Goal: Transaction & Acquisition: Book appointment/travel/reservation

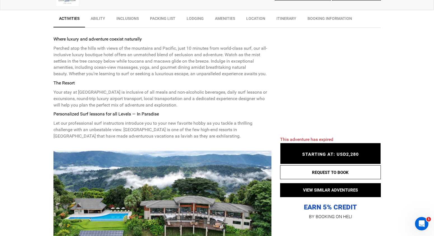
scroll to position [304, 0]
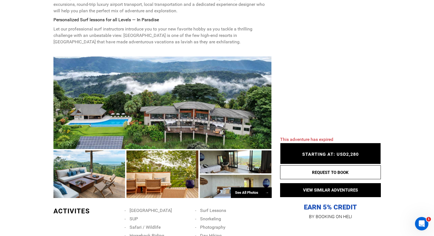
click at [247, 192] on div "See All Photos →" at bounding box center [251, 193] width 41 height 11
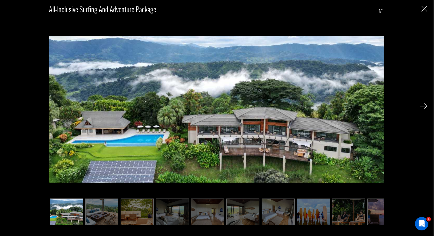
scroll to position [423, 0]
click at [423, 105] on img at bounding box center [423, 106] width 7 height 5
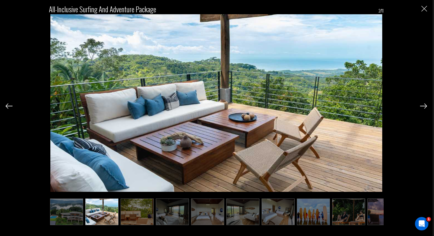
click at [423, 105] on img at bounding box center [423, 106] width 7 height 5
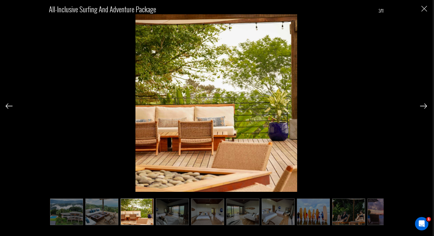
click at [423, 105] on img at bounding box center [423, 106] width 7 height 5
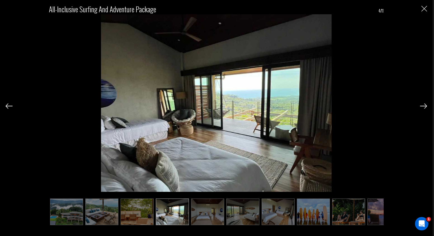
click at [423, 105] on img at bounding box center [423, 106] width 7 height 5
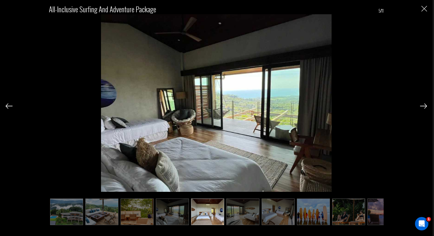
click at [423, 105] on img at bounding box center [423, 106] width 7 height 5
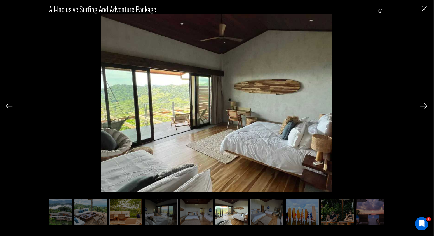
click at [423, 105] on img at bounding box center [423, 106] width 7 height 5
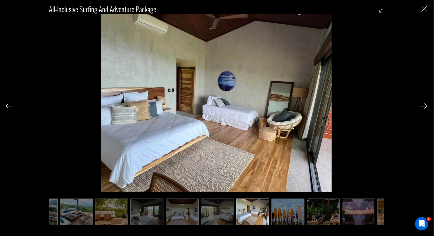
click at [423, 105] on img at bounding box center [423, 106] width 7 height 5
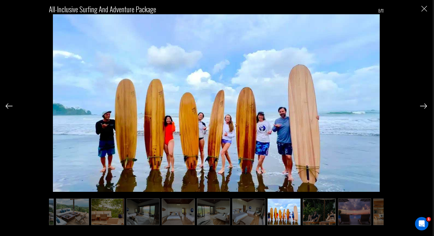
click at [423, 105] on img at bounding box center [423, 106] width 7 height 5
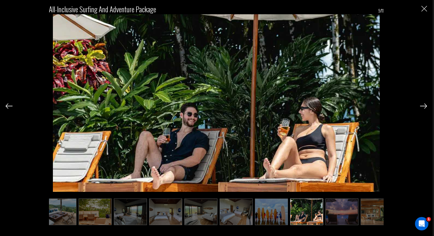
click at [423, 105] on img at bounding box center [423, 106] width 7 height 5
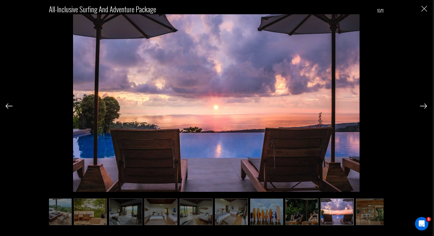
scroll to position [0, 53]
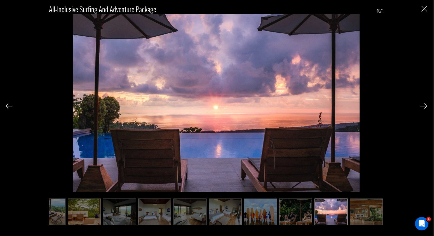
click at [423, 105] on img at bounding box center [423, 106] width 7 height 5
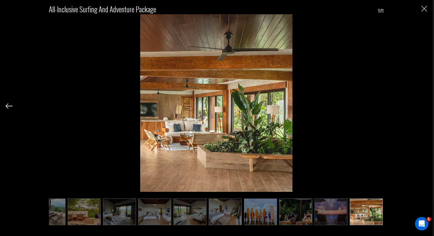
click at [423, 105] on div "All-Inclusive Surfing and Adventure Package 11/11" at bounding box center [217, 112] width 422 height 225
click at [235, 212] on img at bounding box center [225, 212] width 33 height 27
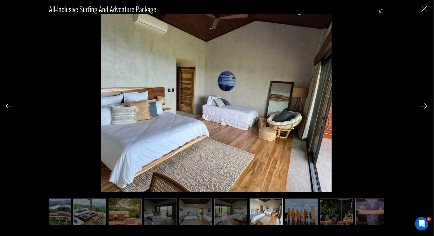
scroll to position [0, 0]
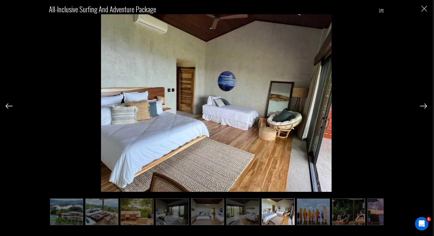
click at [217, 213] on img at bounding box center [207, 212] width 33 height 27
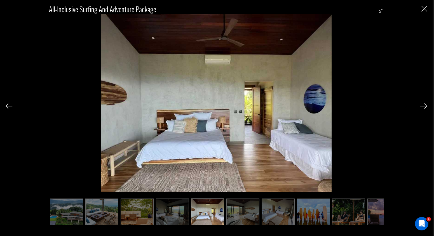
click at [421, 9] on div "All-Inclusive Surfing and Adventure Package 5/11" at bounding box center [217, 112] width 422 height 225
click at [427, 12] on div "All-Inclusive Surfing and Adventure Package 5/11" at bounding box center [217, 112] width 422 height 225
click at [427, 11] on img "Close" at bounding box center [425, 9] width 6 height 6
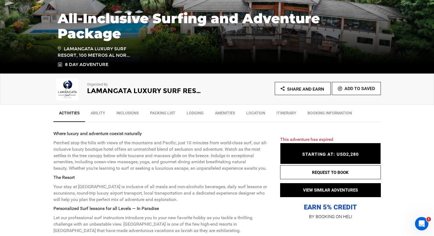
scroll to position [153, 0]
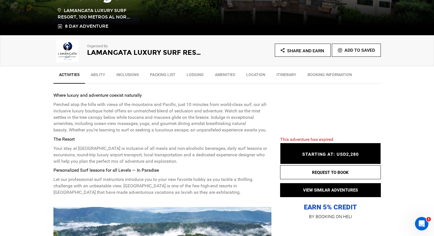
click at [131, 72] on link "Inclusions" at bounding box center [128, 76] width 34 height 14
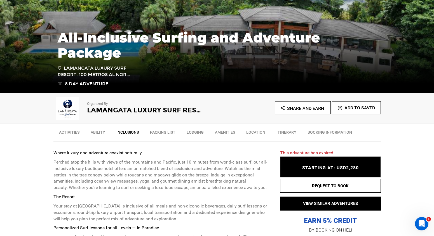
scroll to position [98, 0]
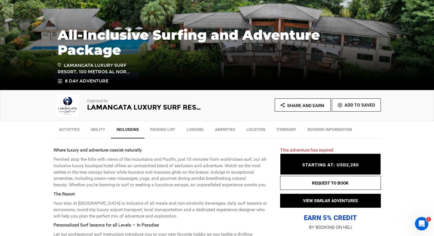
click at [251, 134] on link "Location" at bounding box center [256, 131] width 30 height 14
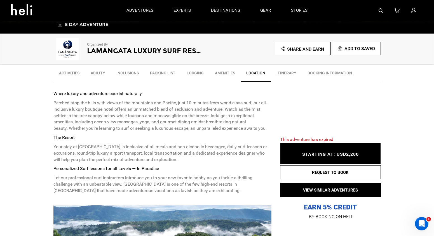
click at [280, 73] on link "Itinerary" at bounding box center [286, 74] width 31 height 14
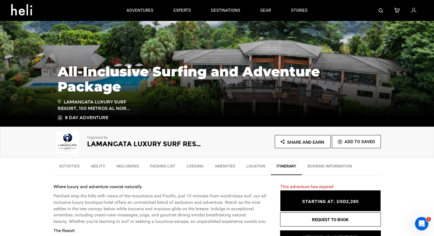
scroll to position [61, 0]
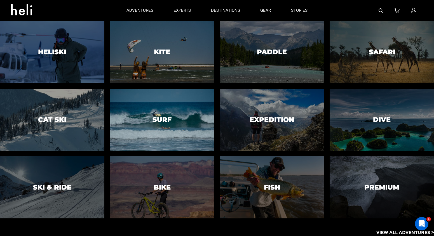
click at [138, 106] on div at bounding box center [162, 119] width 106 height 63
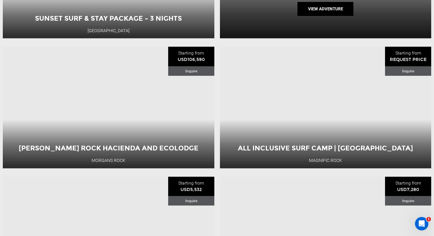
scroll to position [1374, 0]
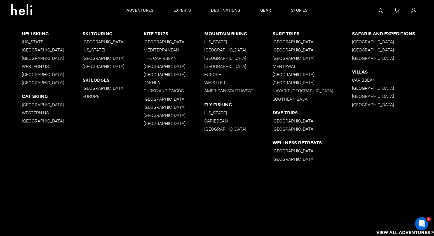
click at [306, 93] on p "Nayarit [GEOGRAPHIC_DATA]" at bounding box center [313, 90] width 80 height 5
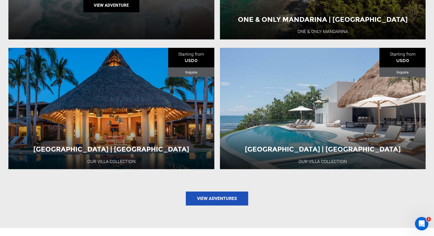
scroll to position [744, 0]
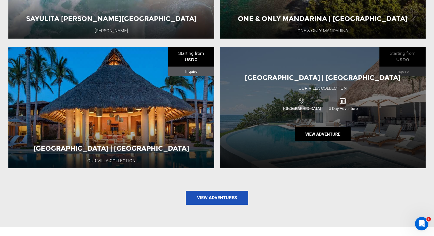
click at [257, 138] on div "[GEOGRAPHIC_DATA] | [GEOGRAPHIC_DATA] Our Villa Collection [GEOGRAPHIC_DATA] 5 …" at bounding box center [323, 107] width 206 height 121
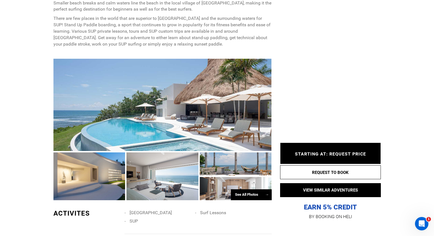
scroll to position [449, 0]
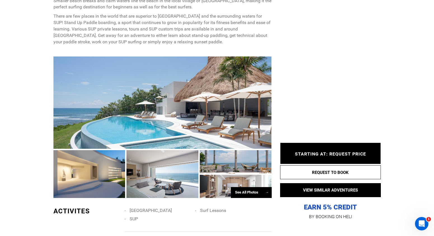
click at [172, 169] on div at bounding box center [163, 174] width 72 height 48
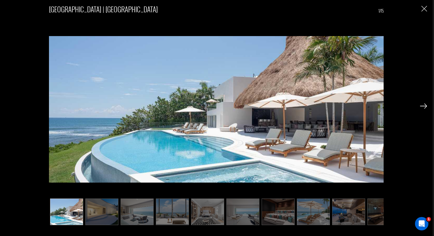
click at [140, 208] on img at bounding box center [137, 212] width 33 height 27
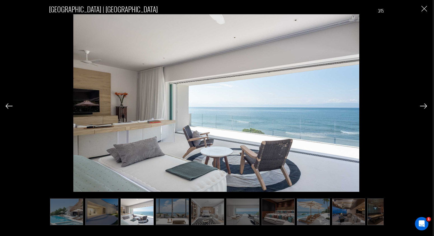
click at [162, 214] on img at bounding box center [172, 212] width 33 height 27
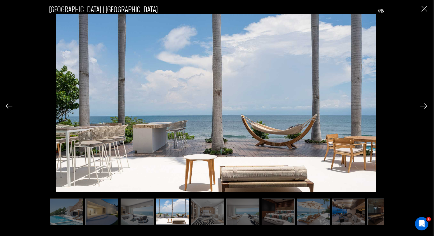
click at [206, 212] on img at bounding box center [207, 212] width 33 height 27
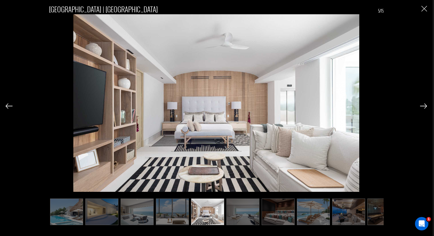
click at [251, 217] on img at bounding box center [242, 212] width 33 height 27
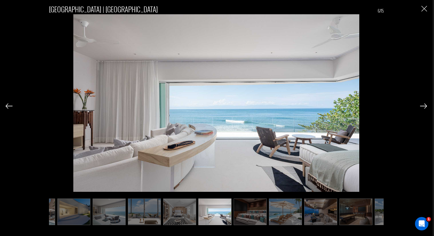
scroll to position [0, 28]
click at [258, 210] on img at bounding box center [250, 212] width 33 height 27
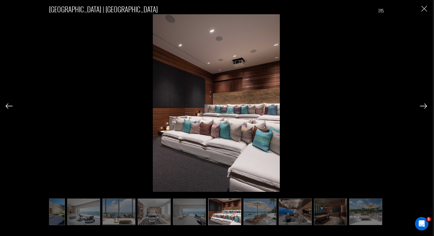
scroll to position [0, 56]
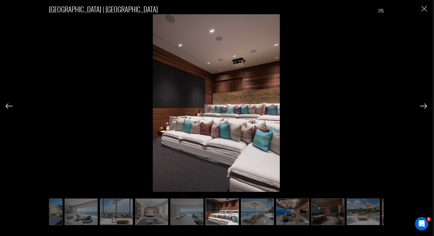
click at [258, 212] on img at bounding box center [257, 212] width 33 height 27
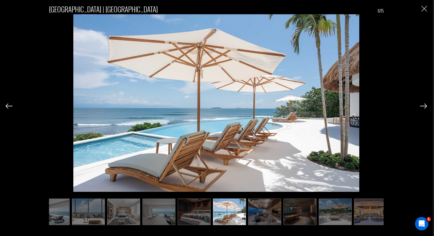
click at [258, 212] on img at bounding box center [264, 212] width 33 height 27
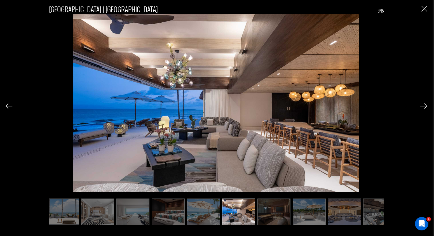
scroll to position [0, 112]
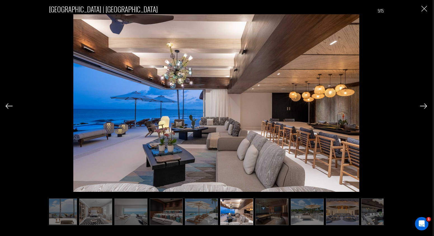
click at [424, 14] on div "[GEOGRAPHIC_DATA] | [GEOGRAPHIC_DATA] 9/15" at bounding box center [217, 112] width 422 height 225
click at [424, 10] on img "Close" at bounding box center [425, 9] width 6 height 6
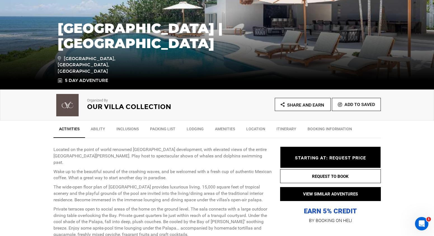
scroll to position [99, 0]
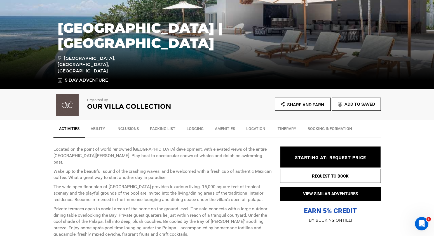
click at [122, 127] on link "Inclusions" at bounding box center [128, 130] width 34 height 14
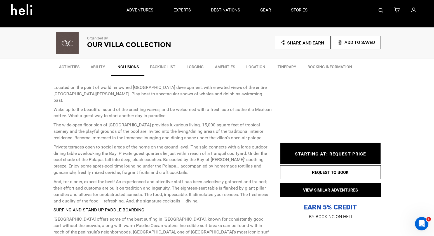
scroll to position [128, 0]
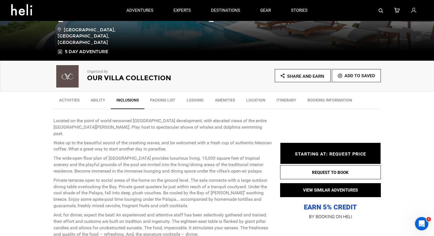
click at [70, 100] on link "Activities" at bounding box center [69, 102] width 32 height 14
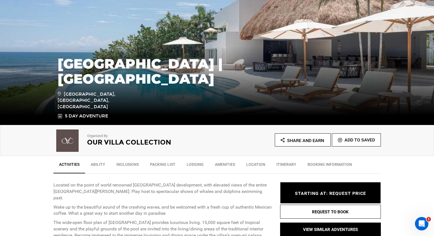
scroll to position [78, 0]
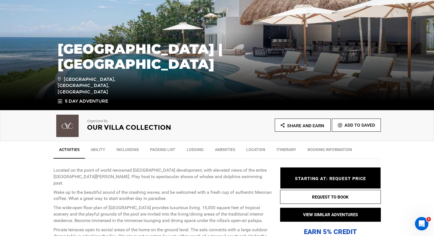
click at [291, 146] on link "Itinerary" at bounding box center [286, 151] width 31 height 14
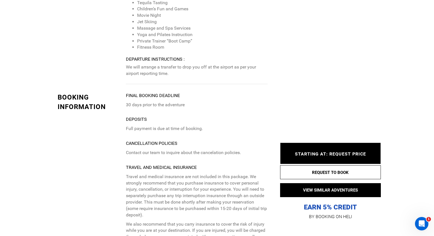
scroll to position [1497, 0]
click at [328, 149] on div "STARTING AT: REQUEST PRICE STARTING AT: REQUEST PRICE" at bounding box center [330, 153] width 101 height 21
click at [328, 160] on div "STARTING AT: REQUEST PRICE STARTING AT: REQUEST PRICE" at bounding box center [330, 153] width 101 height 21
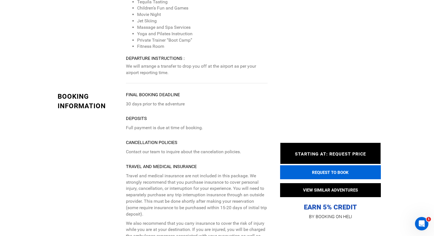
click at [331, 176] on button "REQUEST TO BOOK" at bounding box center [330, 172] width 101 height 14
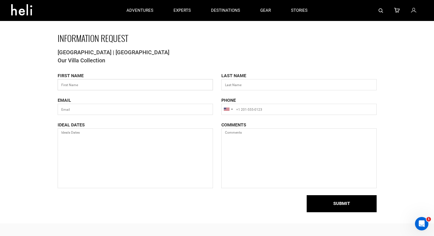
click at [154, 82] on input "text" at bounding box center [135, 84] width 155 height 11
type input "chilly"
type input "sample"
type input "[EMAIL_ADDRESS][DOMAIN_NAME]"
type input "19788312992"
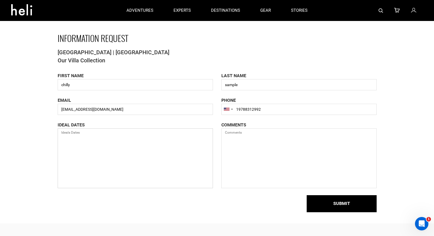
click at [94, 140] on textarea at bounding box center [135, 158] width 155 height 60
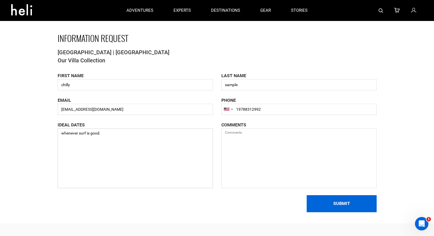
type textarea "whenever surf is good."
click at [327, 211] on button "SUBMIT" at bounding box center [342, 203] width 70 height 17
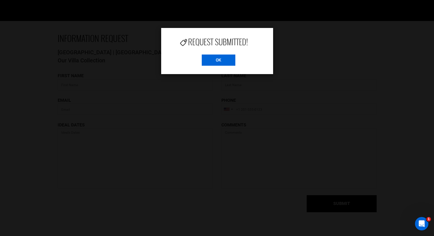
click at [214, 57] on input "OK" at bounding box center [219, 60] width 34 height 11
